Goal: Transaction & Acquisition: Book appointment/travel/reservation

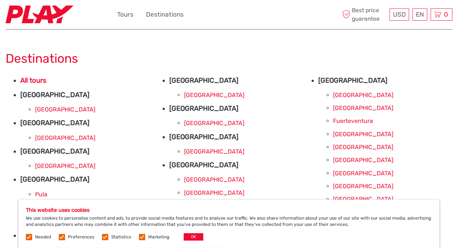
click at [142, 238] on label at bounding box center [142, 237] width 6 height 6
click at [0, 0] on input "checkbox" at bounding box center [0, 0] width 0 height 0
click at [189, 236] on button "OK" at bounding box center [194, 237] width 20 height 7
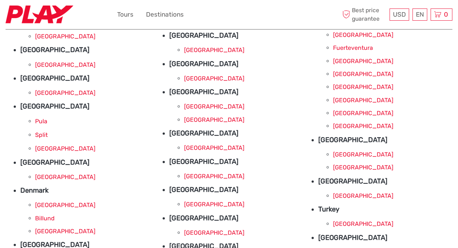
scroll to position [74, 0]
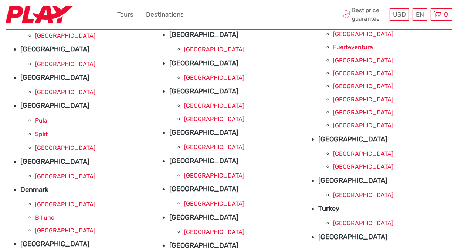
click at [192, 149] on link "[GEOGRAPHIC_DATA]" at bounding box center [214, 147] width 60 height 7
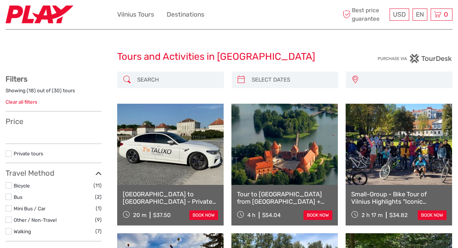
select select
